Goal: Task Accomplishment & Management: Use online tool/utility

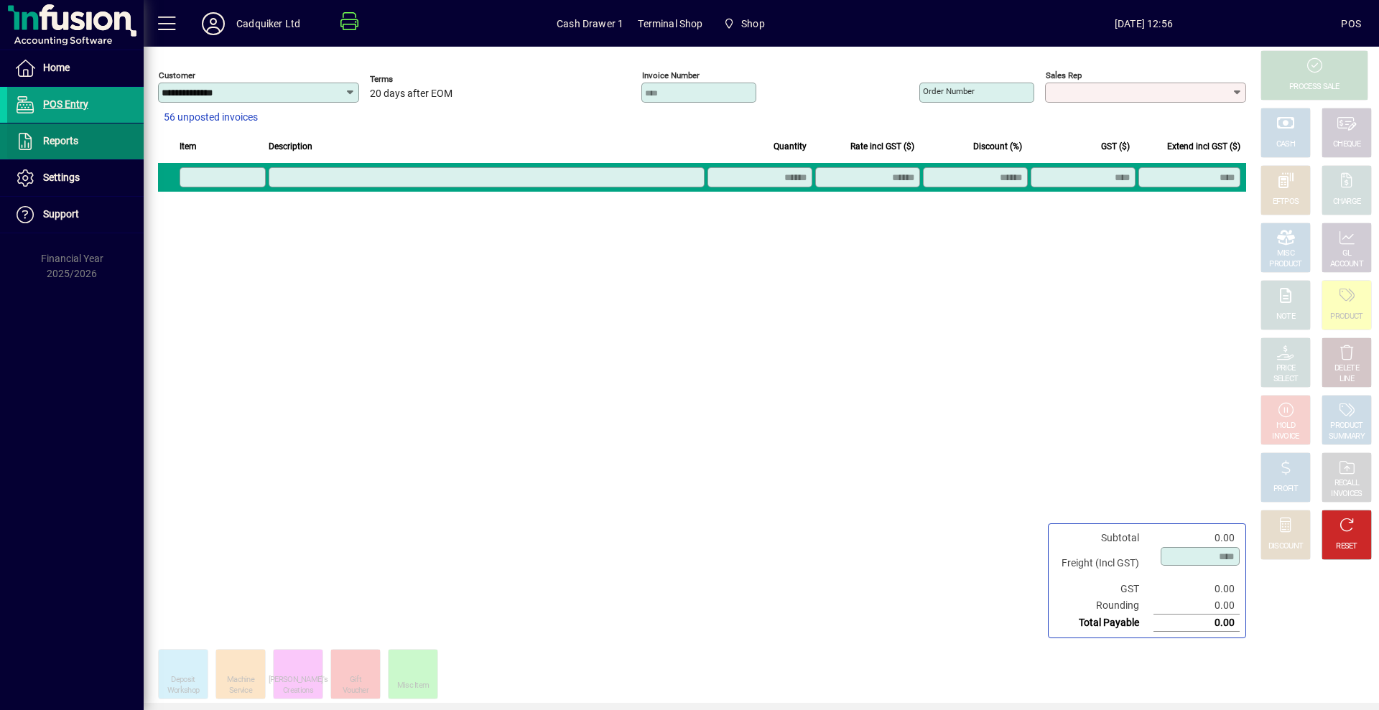
click at [108, 131] on span at bounding box center [75, 141] width 136 height 34
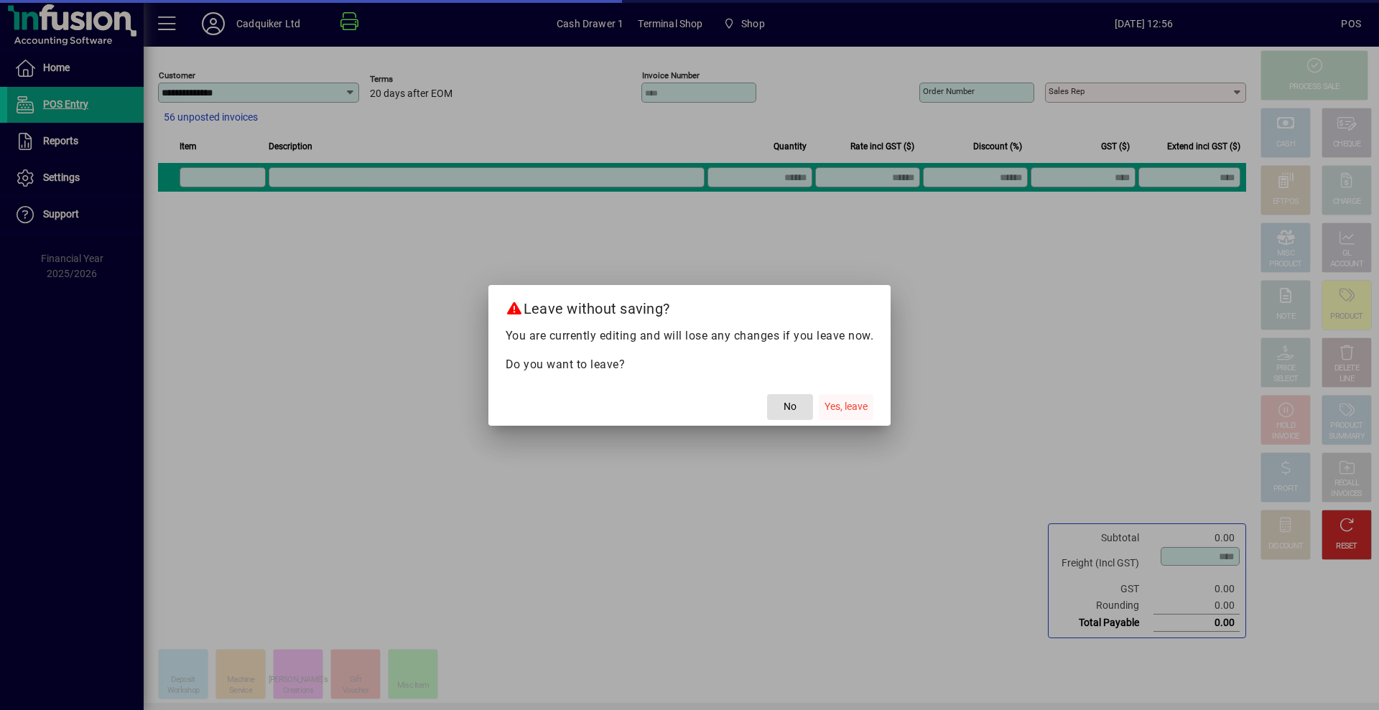
click at [839, 411] on span "Yes, leave" at bounding box center [845, 406] width 43 height 15
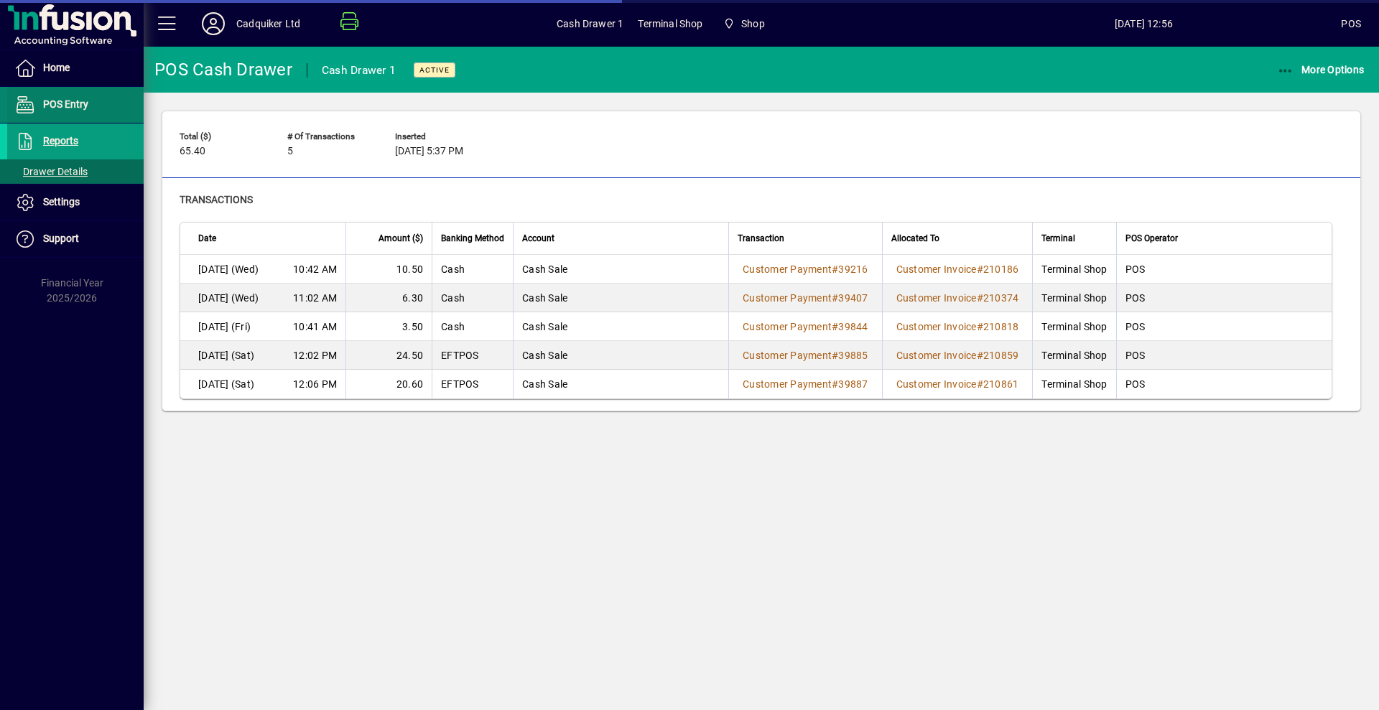
click at [84, 103] on span "POS Entry" at bounding box center [65, 103] width 45 height 11
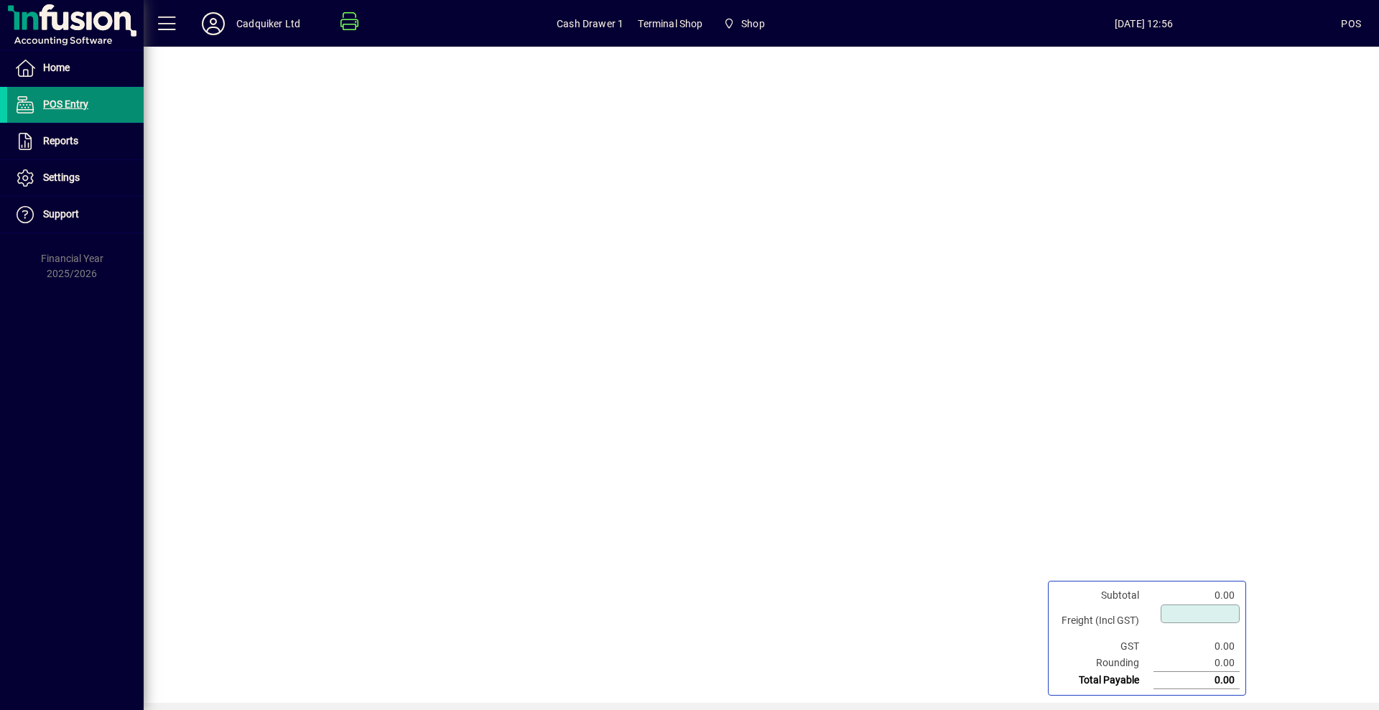
type input "****"
